Goal: Information Seeking & Learning: Learn about a topic

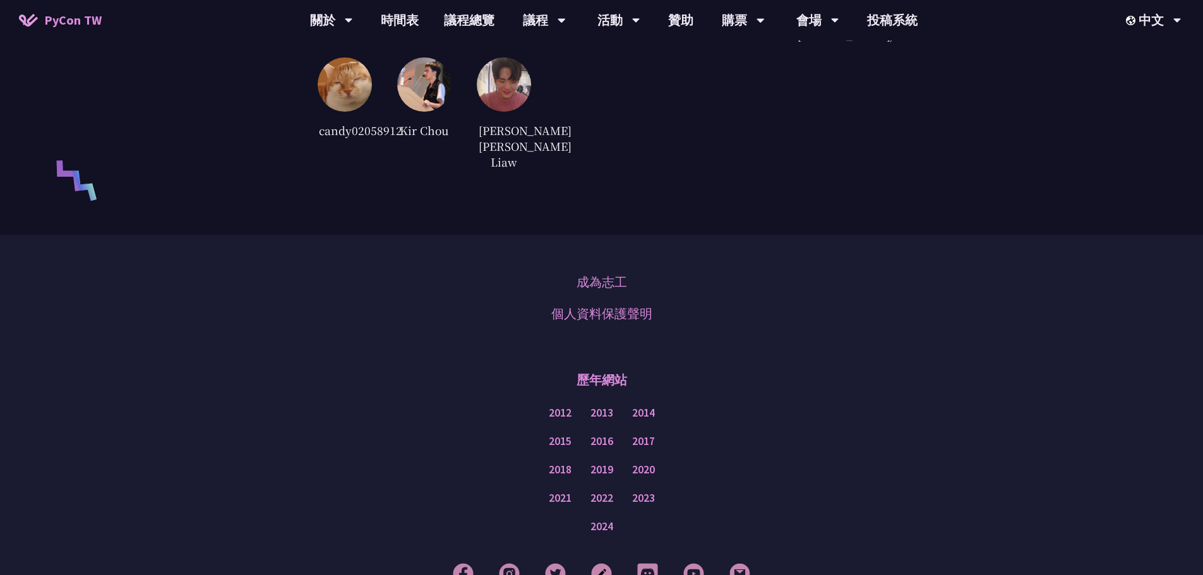
scroll to position [2770, 0]
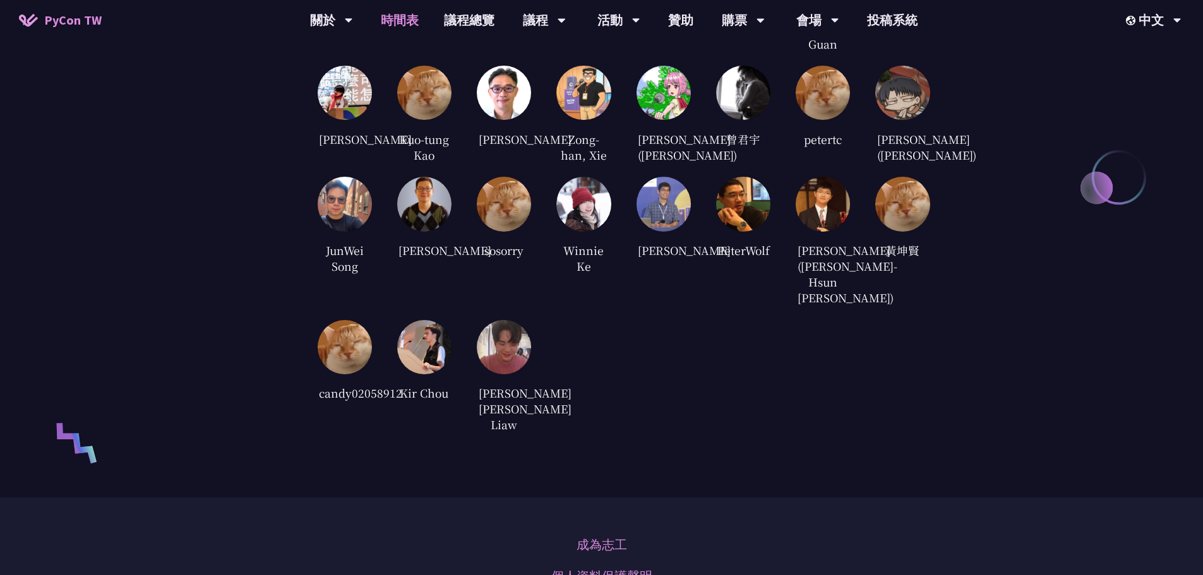
click at [390, 16] on link "時間表" at bounding box center [399, 20] width 63 height 40
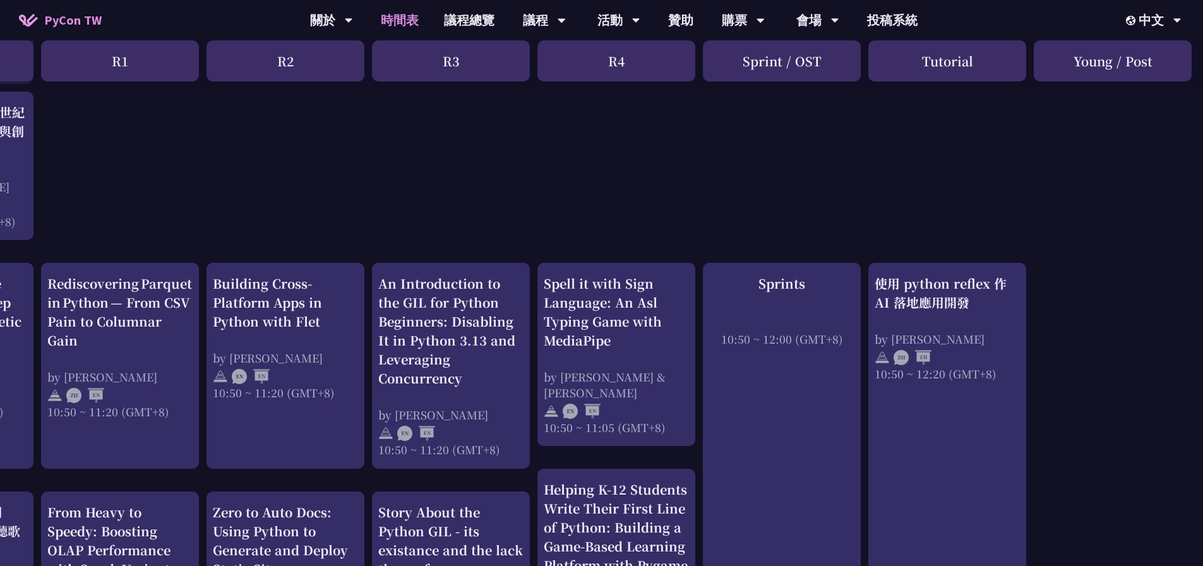
scroll to position [370, 0]
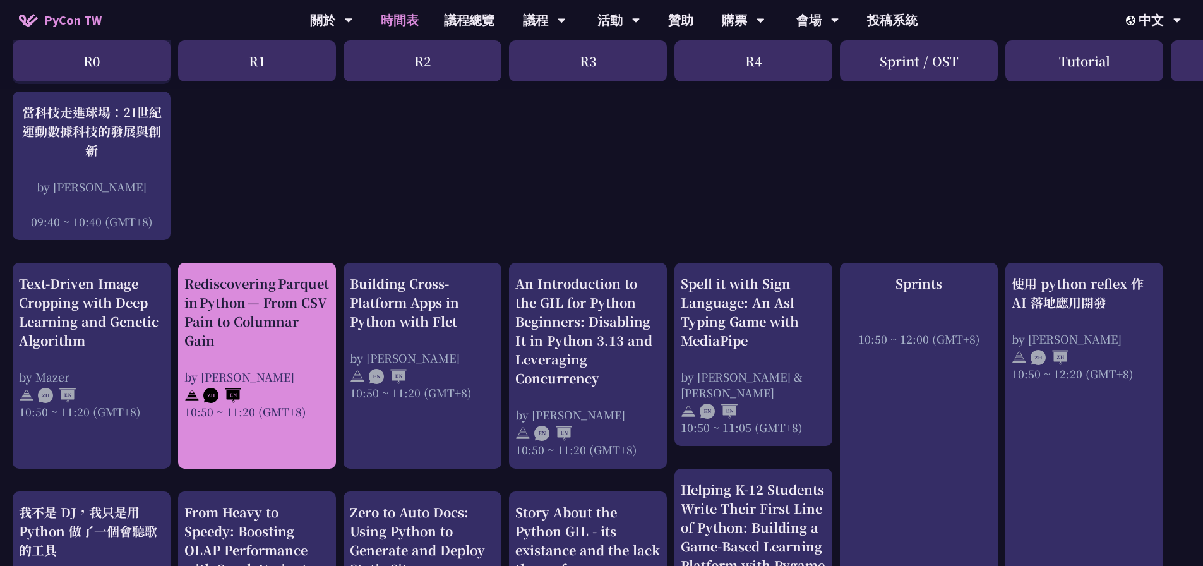
click at [251, 318] on div "Rediscovering Parquet in Python — From CSV Pain to Columnar Gain" at bounding box center [256, 312] width 145 height 76
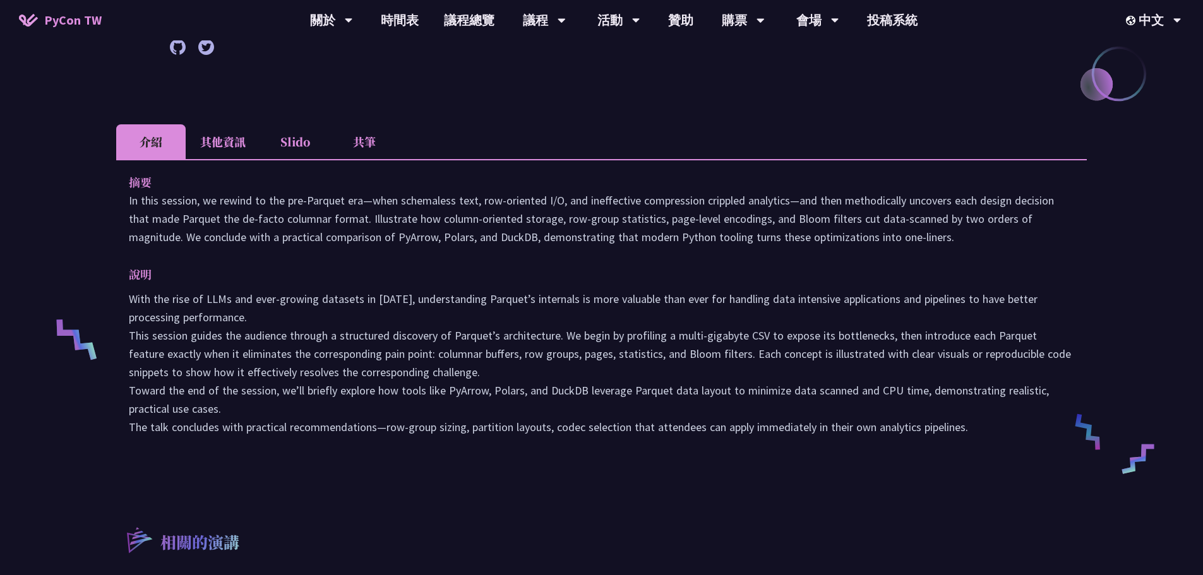
scroll to position [253, 0]
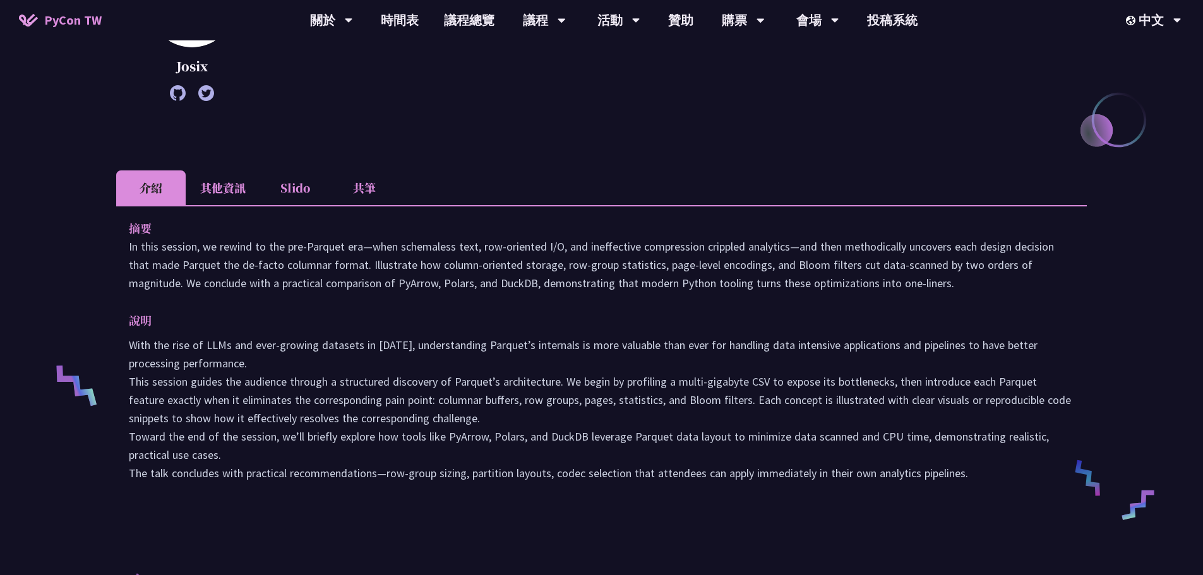
click at [205, 197] on li "其他資訊" at bounding box center [223, 188] width 75 height 35
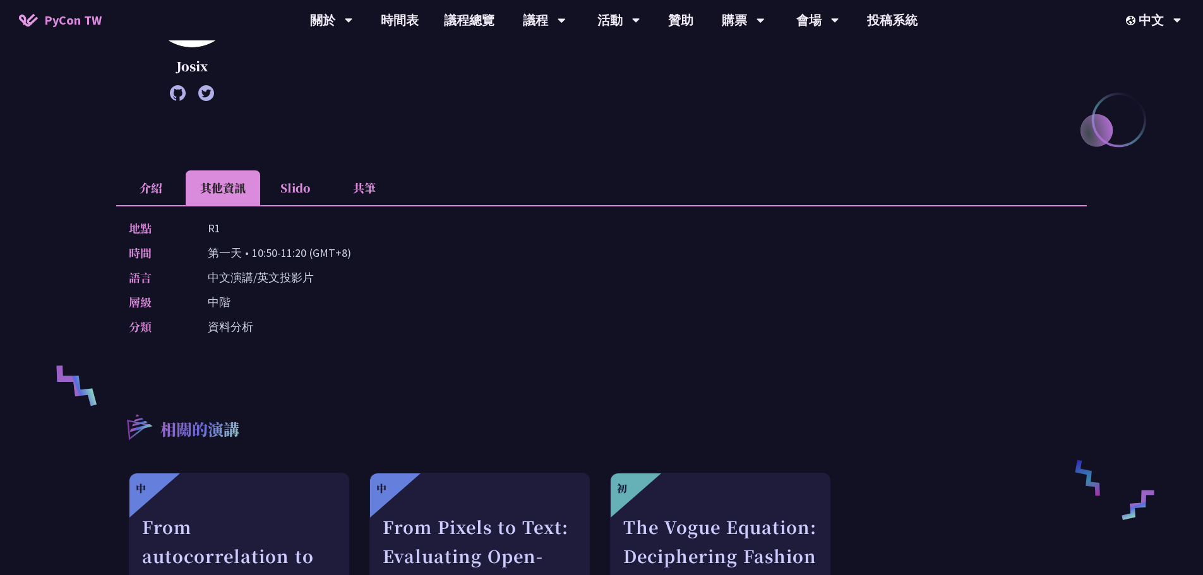
click at [312, 196] on li "Slido" at bounding box center [294, 188] width 69 height 35
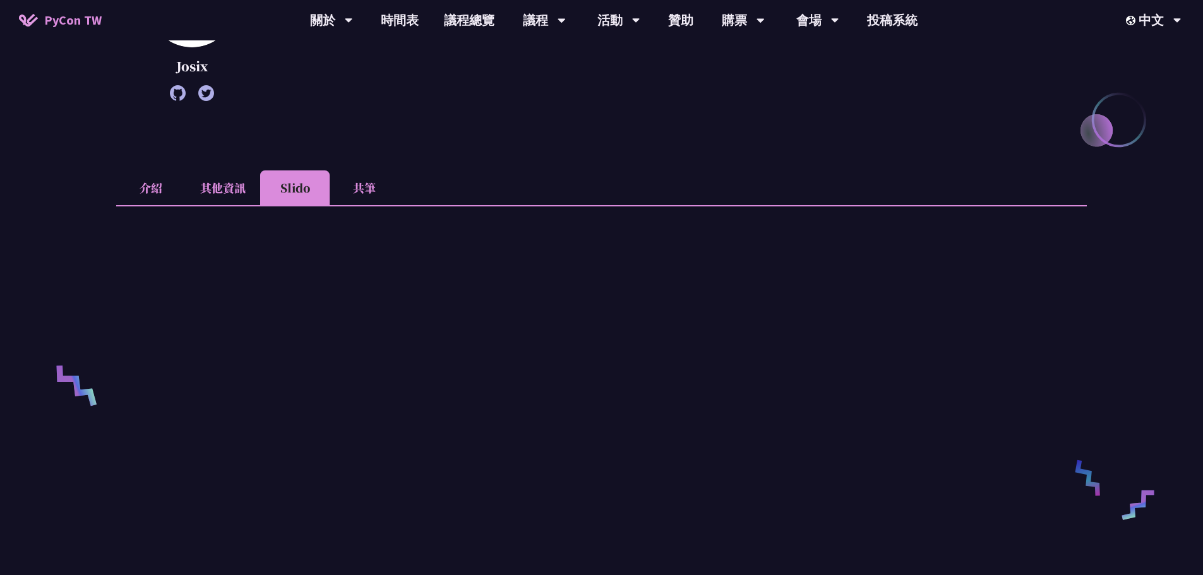
click at [372, 195] on li "共筆" at bounding box center [364, 188] width 69 height 35
click at [135, 188] on li "介紹" at bounding box center [150, 188] width 69 height 35
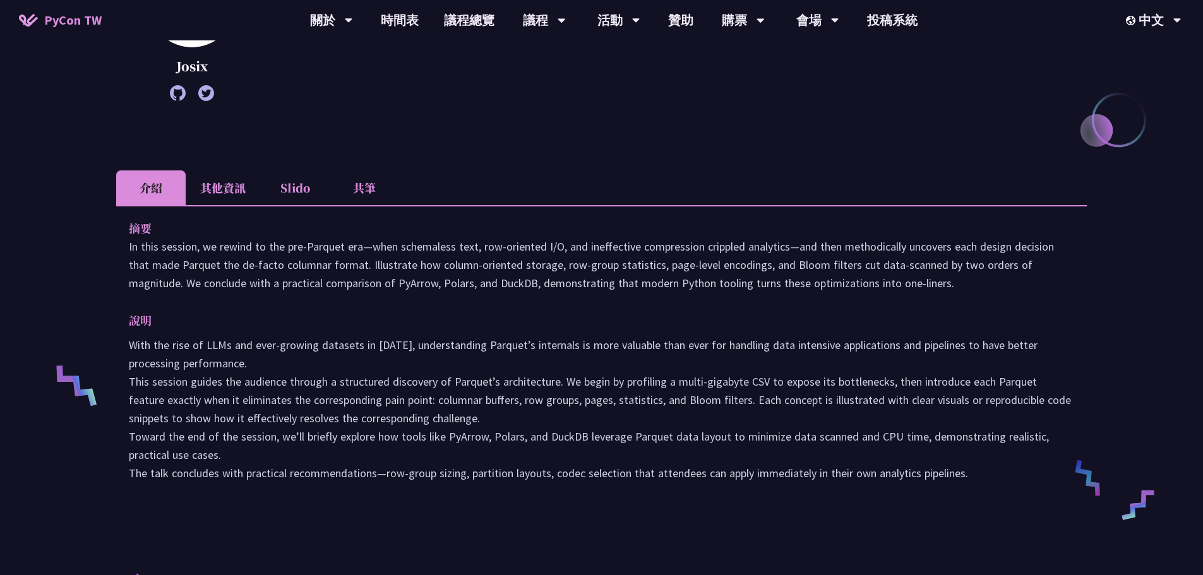
scroll to position [0, 0]
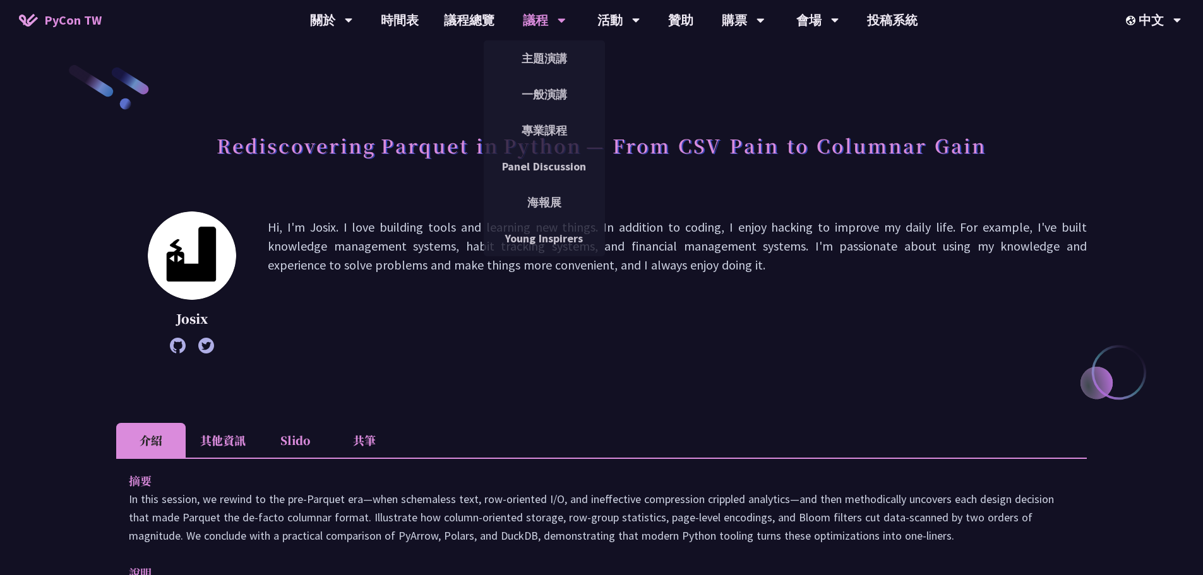
click at [544, 17] on div "議程" at bounding box center [544, 20] width 43 height 40
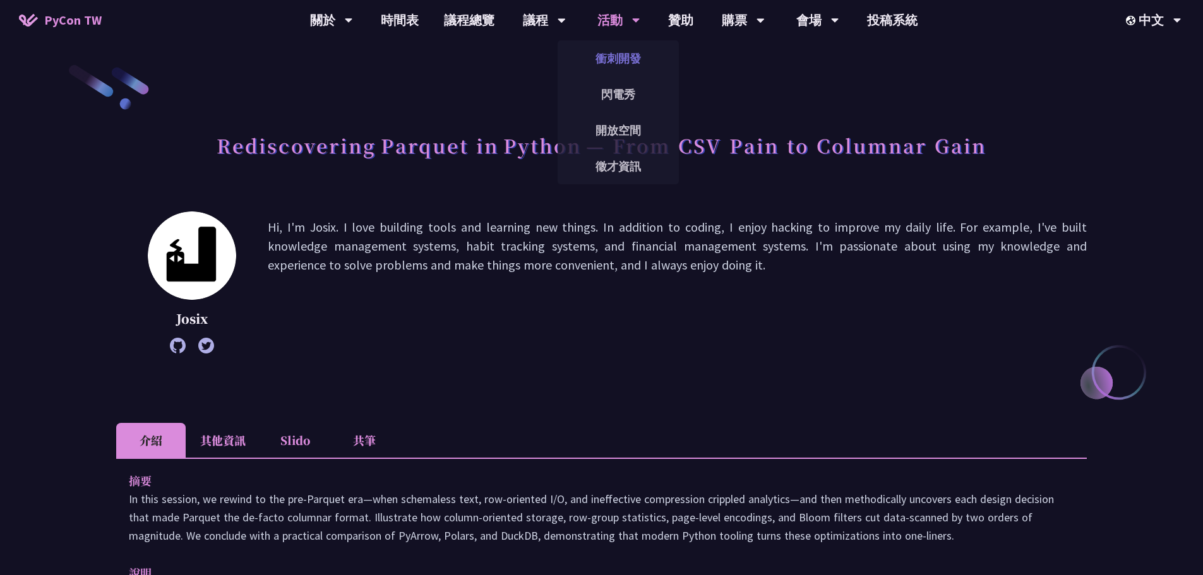
click at [634, 59] on link "衝刺開發" at bounding box center [618, 59] width 121 height 30
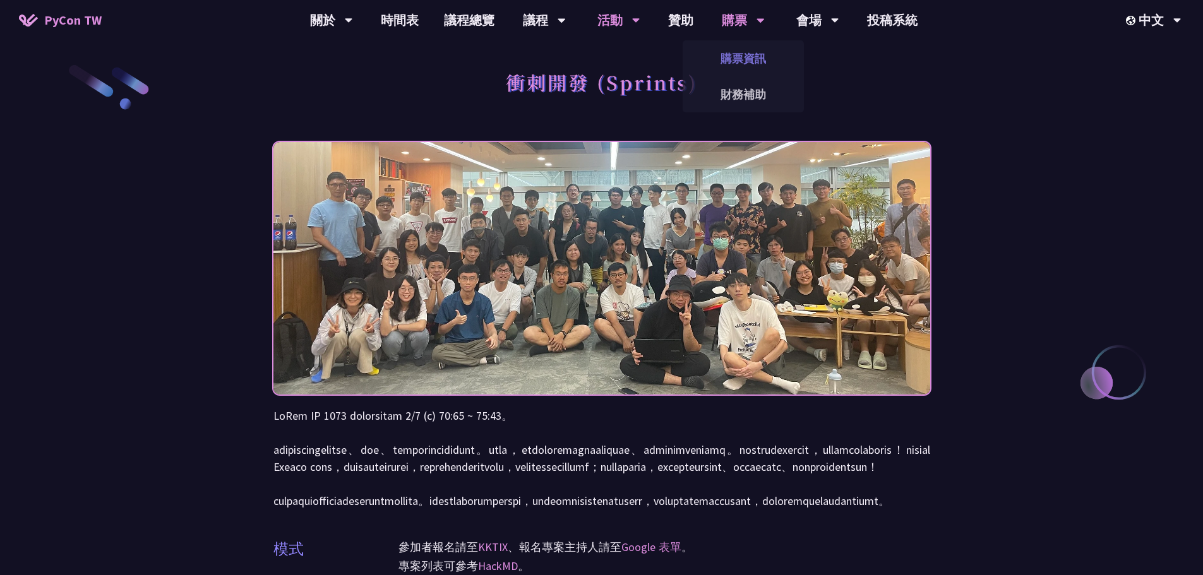
click at [740, 59] on link "購票資訊" at bounding box center [743, 59] width 121 height 30
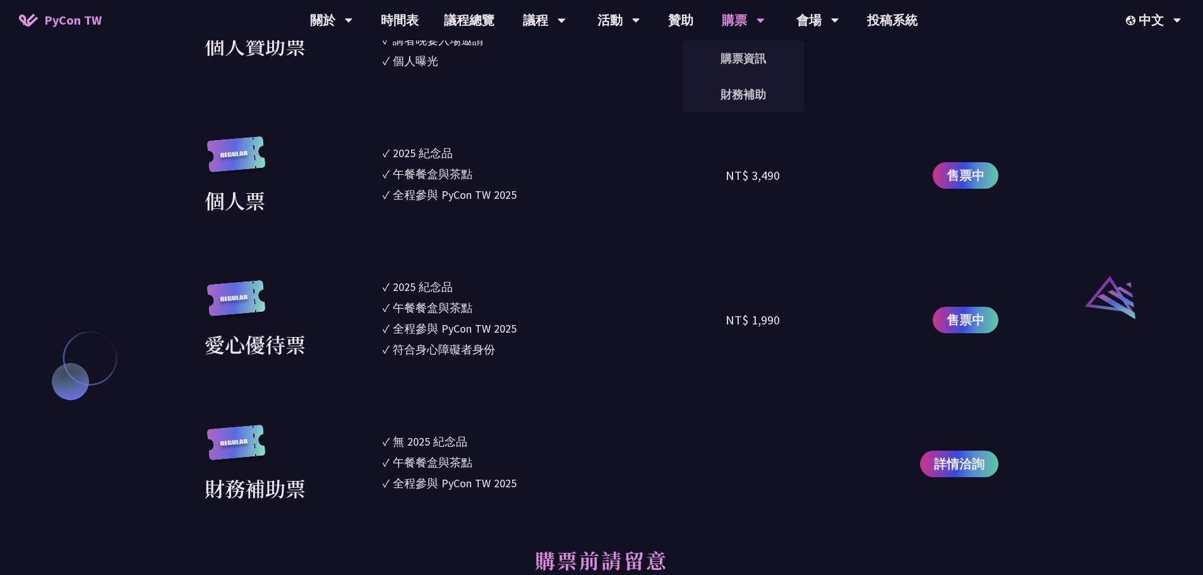
scroll to position [1326, 0]
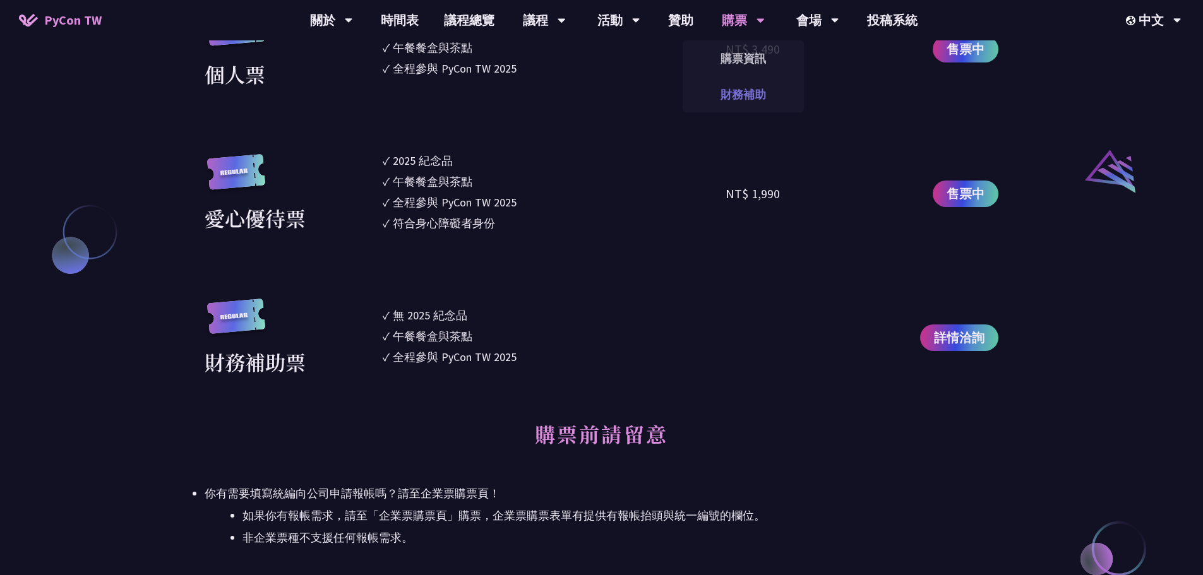
click at [763, 97] on link "財務補助" at bounding box center [743, 95] width 121 height 30
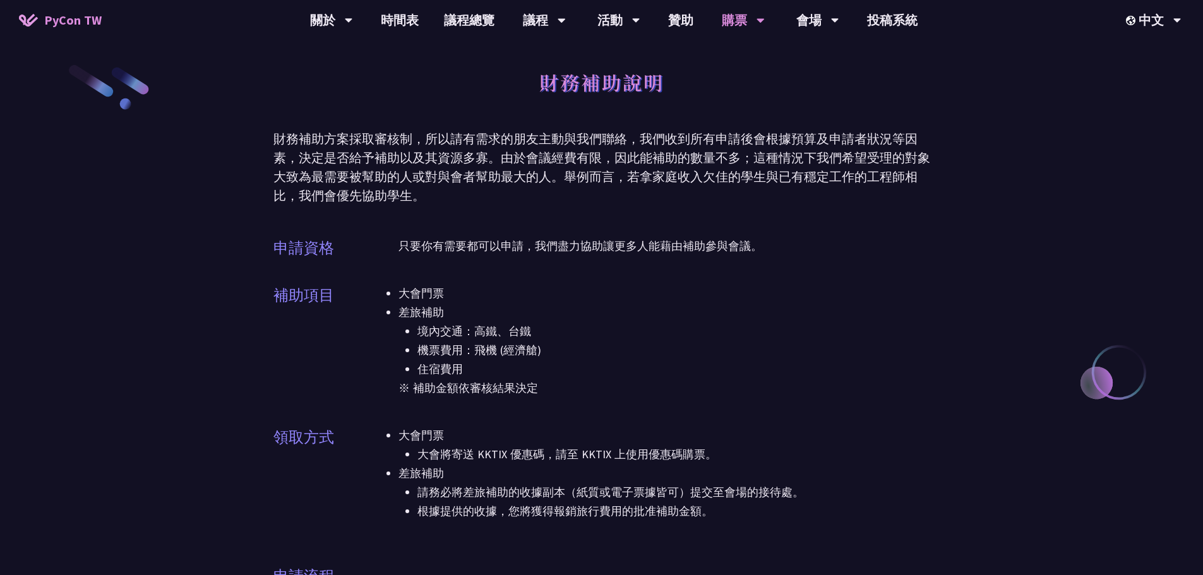
drag, startPoint x: 676, startPoint y: 167, endPoint x: 688, endPoint y: 188, distance: 23.5
click at [687, 188] on div "財務補助方案採取審核制，所以請有需求的朋友主動與我們聯絡，我們收到所有申請後會根據預算及申請者狀況等因素，決定是否給予補助以及其資源多寡。由於會議經費有限，因…" at bounding box center [602, 167] width 657 height 76
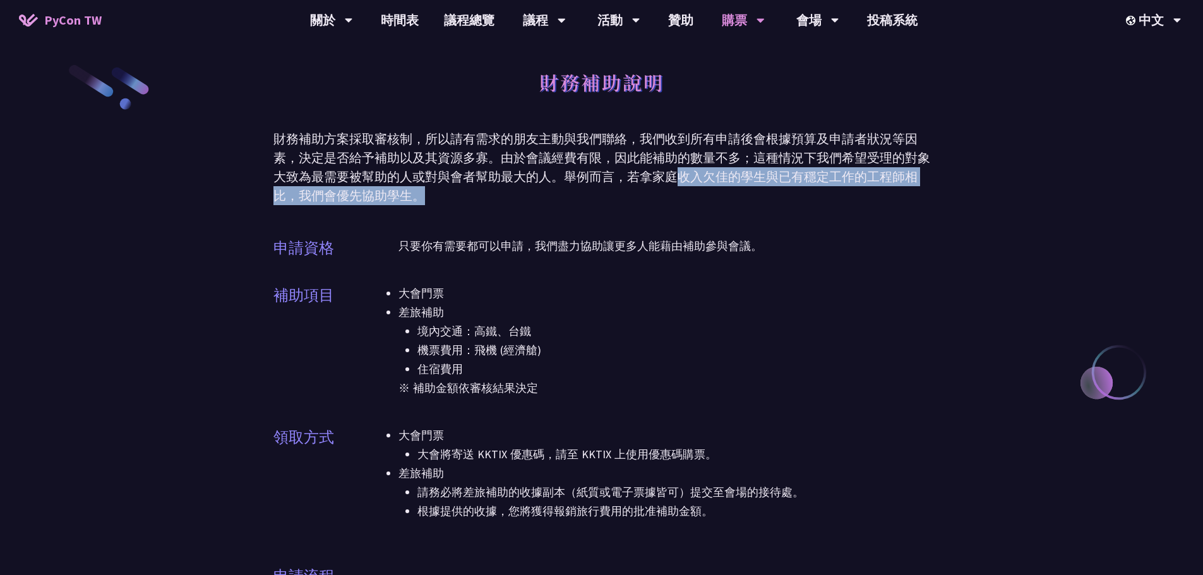
click at [686, 189] on div "財務補助方案採取審核制，所以請有需求的朋友主動與我們聯絡，我們收到所有申請後會根據預算及申請者狀況等因素，決定是否給予補助以及其資源多寡。由於會議經費有限，因…" at bounding box center [602, 167] width 657 height 76
click at [685, 189] on div "財務補助方案採取審核制，所以請有需求的朋友主動與我們聯絡，我們收到所有申請後會根據預算及申請者狀況等因素，決定是否給予補助以及其資源多寡。由於會議經費有限，因…" at bounding box center [602, 167] width 657 height 76
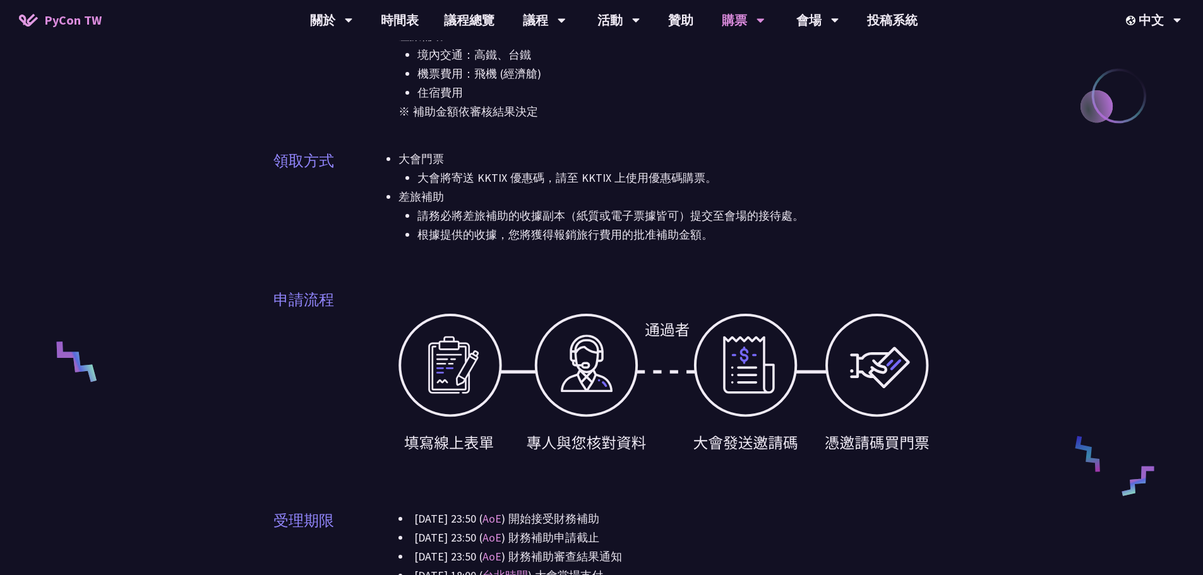
scroll to position [568, 0]
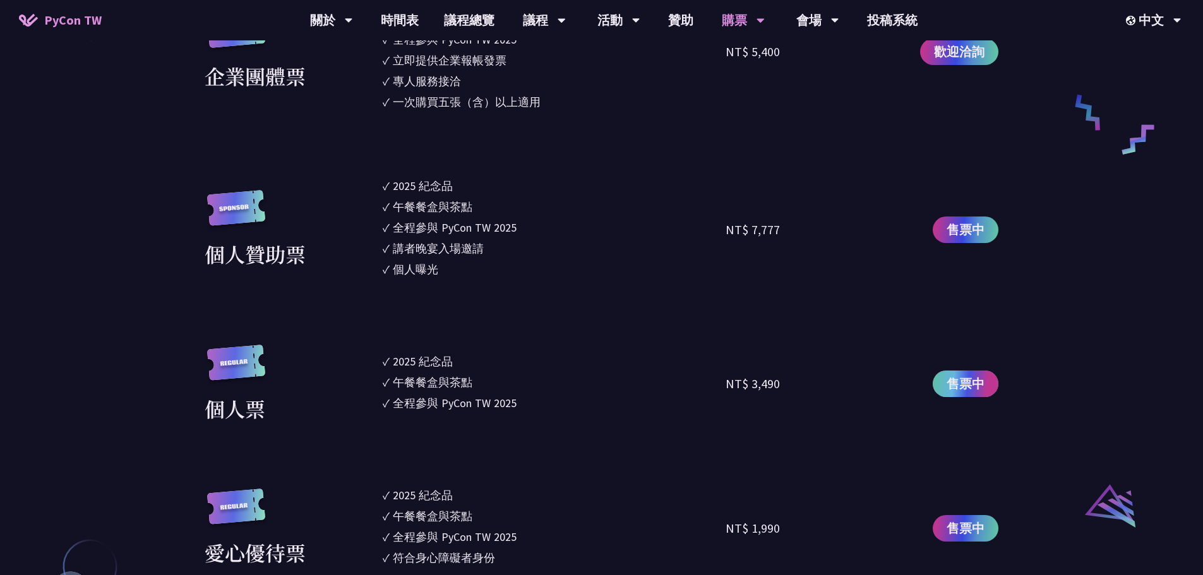
scroll to position [993, 0]
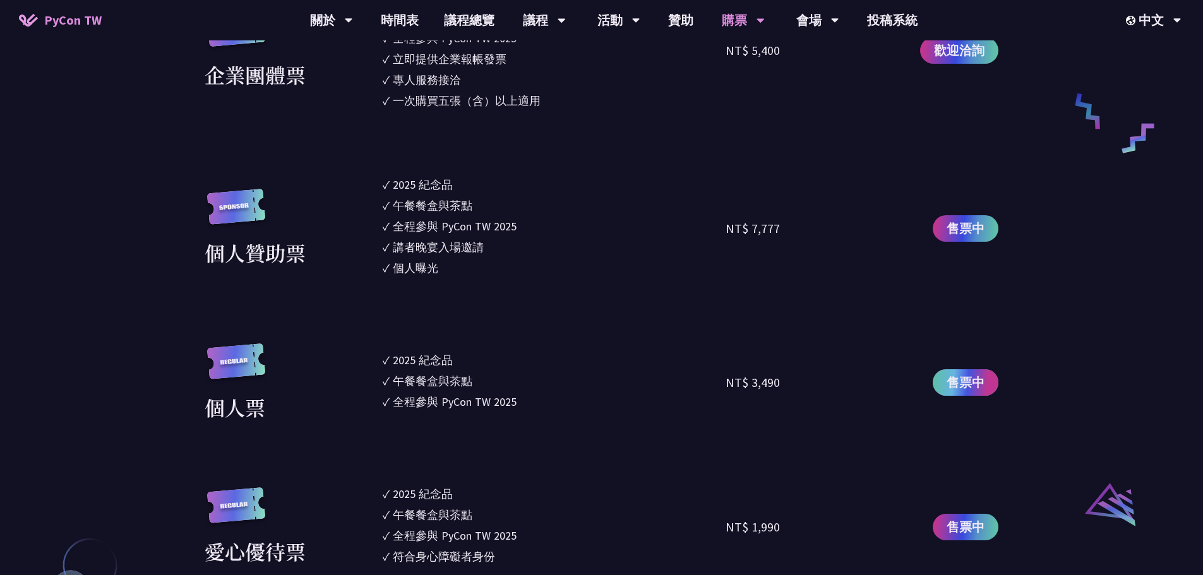
click at [978, 392] on span "售票中" at bounding box center [966, 382] width 38 height 19
